Goal: Task Accomplishment & Management: Use online tool/utility

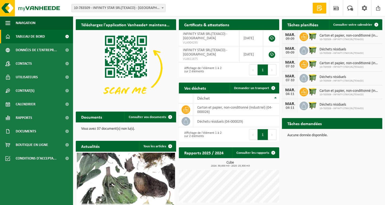
click at [22, 101] on span "Calendrier" at bounding box center [26, 104] width 20 height 14
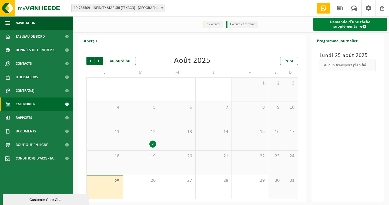
click at [343, 25] on link "Demande d'une tâche supplémentaire" at bounding box center [351, 24] width 74 height 13
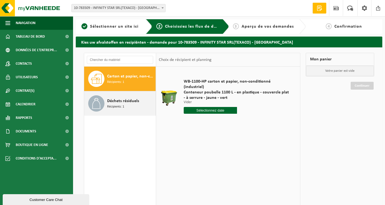
click at [121, 110] on div "Déchets résiduels Récipients: 1" at bounding box center [130, 103] width 47 height 16
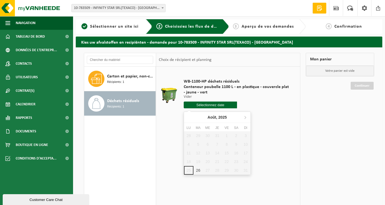
click at [198, 104] on input "text" at bounding box center [211, 104] width 54 height 7
click at [198, 171] on div "26" at bounding box center [197, 170] width 9 height 9
type input "à partir de 2025-08-26"
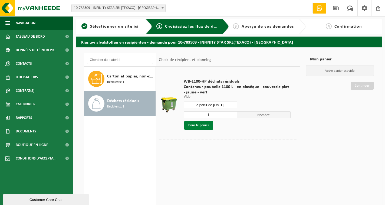
click at [199, 124] on button "Dans le panier" at bounding box center [198, 125] width 29 height 9
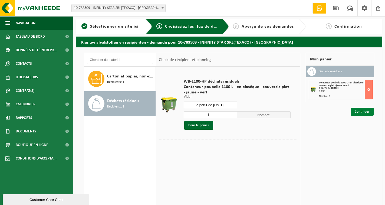
click at [358, 113] on link "Continuer" at bounding box center [361, 112] width 23 height 8
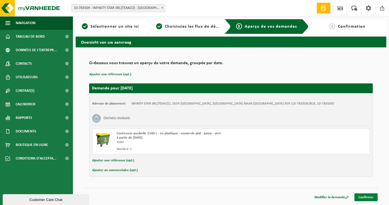
click at [368, 198] on link "Confirmer" at bounding box center [366, 197] width 23 height 8
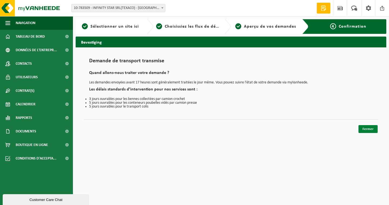
click at [372, 130] on link "Fermer" at bounding box center [368, 129] width 19 height 8
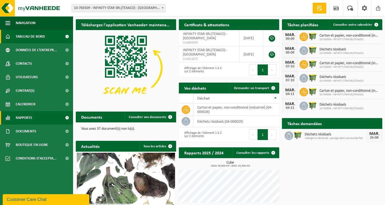
click at [50, 115] on link "Rapports" at bounding box center [36, 118] width 73 height 14
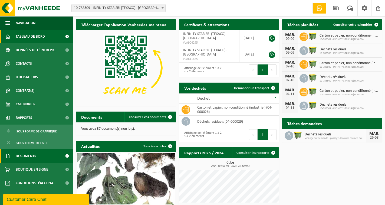
click at [31, 161] on span "Documents" at bounding box center [26, 156] width 21 height 14
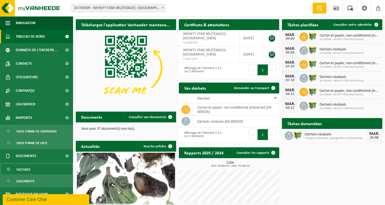
click at [28, 170] on span "Factures" at bounding box center [23, 169] width 14 height 10
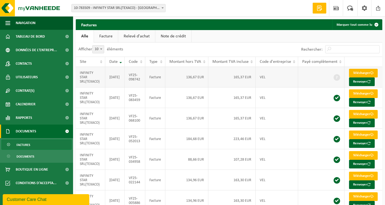
click at [360, 69] on link "Télécharger" at bounding box center [363, 73] width 29 height 9
